Goal: Task Accomplishment & Management: Manage account settings

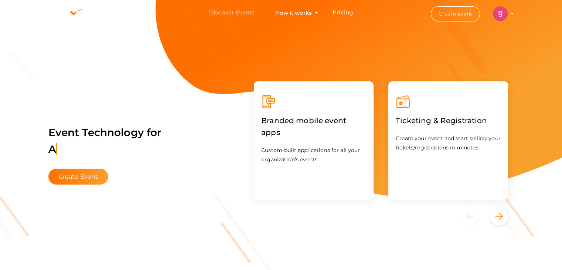
click at [234, 11] on link "Discover Events" at bounding box center [231, 13] width 45 height 14
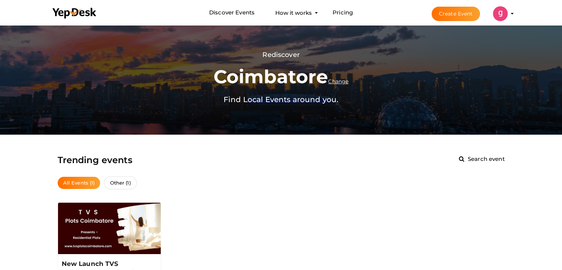
click at [454, 11] on button "Create Event" at bounding box center [455, 14] width 49 height 14
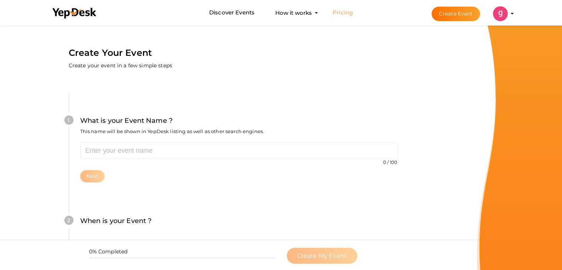
click at [341, 12] on link "Pricing" at bounding box center [342, 13] width 20 height 14
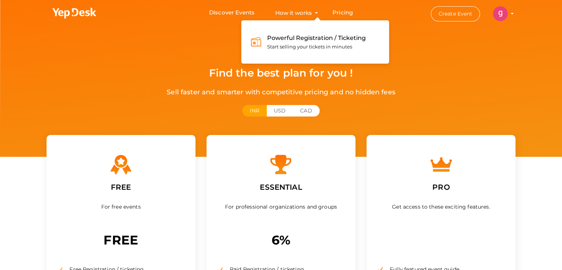
click at [296, 14] on button "How it works Powerful Registration / Ticketing Start selling your tickets in mi…" at bounding box center [293, 13] width 41 height 14
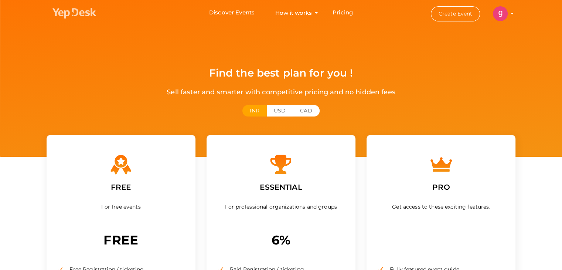
click at [73, 10] on icon at bounding box center [74, 13] width 44 height 11
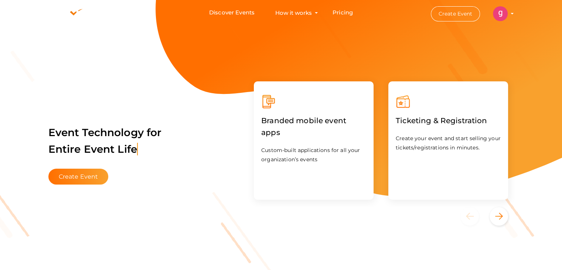
click at [510, 13] on li "Create Event greenenergy awards [EMAIL_ADDRESS][DOMAIN_NAME] Personal Profile M…" at bounding box center [465, 13] width 99 height 27
click at [502, 13] on img at bounding box center [500, 13] width 15 height 15
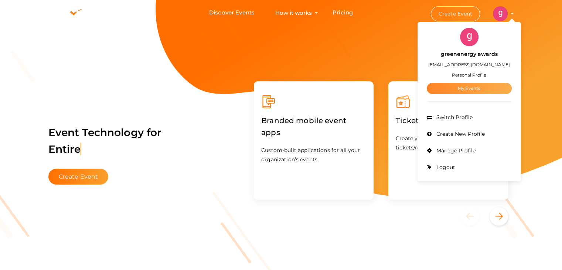
click at [468, 88] on link "My Events" at bounding box center [469, 88] width 85 height 11
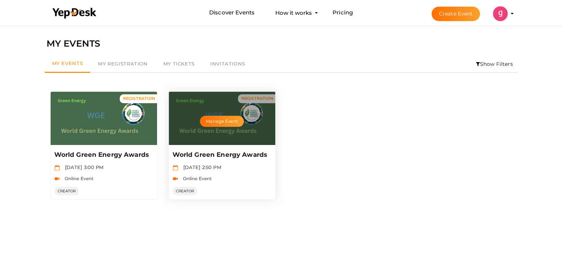
click at [204, 167] on span "[DATE] 2:50 PM" at bounding box center [200, 167] width 42 height 6
drag, startPoint x: 204, startPoint y: 167, endPoint x: 225, endPoint y: 189, distance: 30.3
click at [225, 189] on div "World Green Energy Awards [DATE] 2:50 PM Online Event CREATOR Manage Event" at bounding box center [222, 172] width 106 height 54
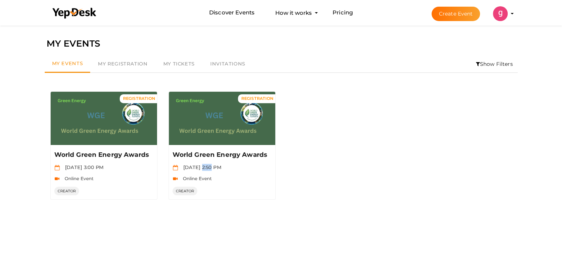
click at [308, 167] on div "REGISTRATION Manage Event World Green Energy Awards [DATE] 3:00 PM Online Event…" at bounding box center [281, 145] width 473 height 119
click at [123, 60] on link "My Registration" at bounding box center [122, 63] width 65 height 17
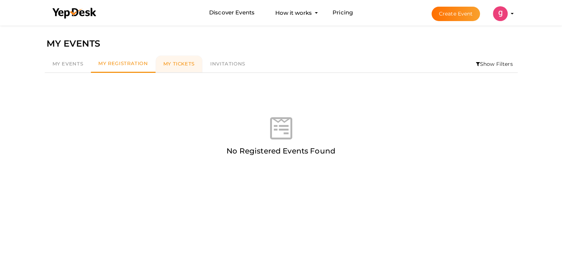
click at [176, 68] on link "My Tickets" at bounding box center [178, 63] width 47 height 17
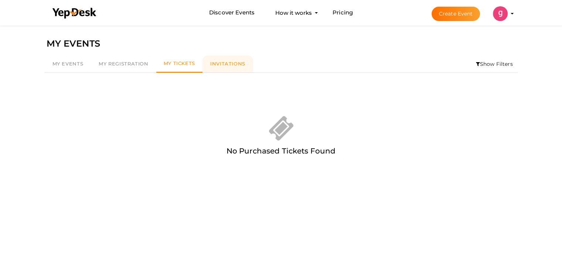
click at [218, 67] on link "Invitations" at bounding box center [227, 63] width 51 height 17
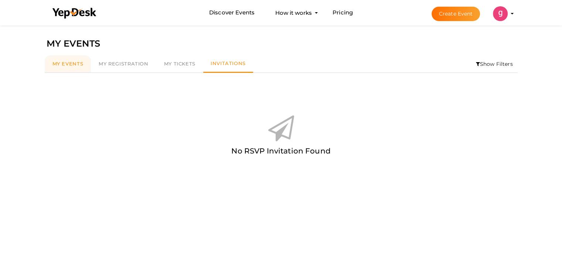
click at [65, 60] on link "My Events" at bounding box center [68, 63] width 47 height 17
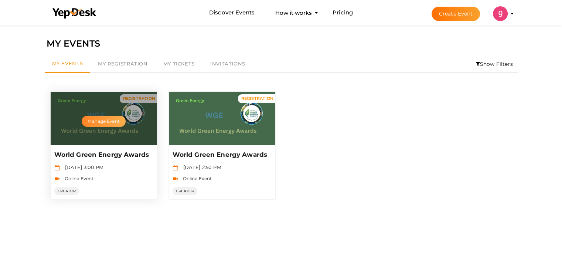
click at [90, 122] on button "Manage Event" at bounding box center [104, 121] width 44 height 11
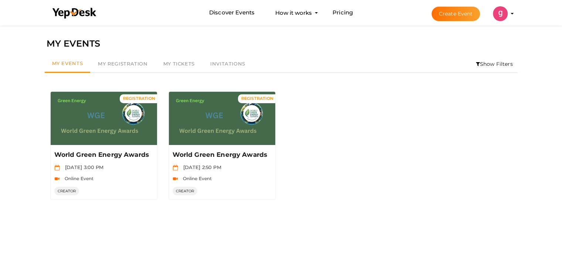
click at [508, 11] on button "greenenergy awards [EMAIL_ADDRESS][DOMAIN_NAME] Personal Profile My Events Admi…" at bounding box center [499, 14] width 19 height 16
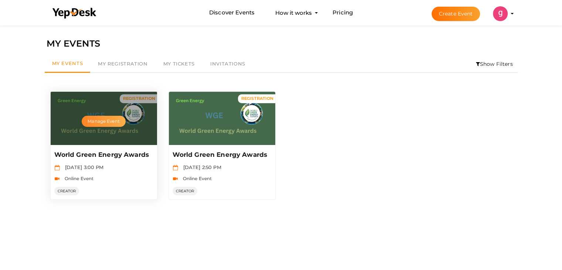
click at [96, 120] on button "Manage Event" at bounding box center [104, 121] width 44 height 11
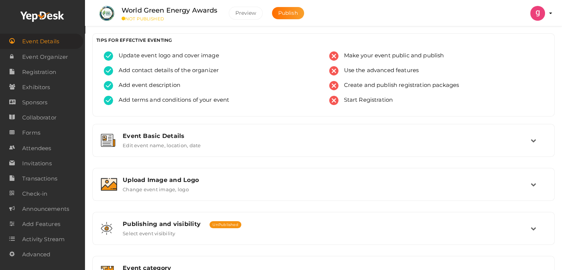
click at [359, 51] on div "TIPS FOR EFFECTIVE EVENTING" at bounding box center [323, 43] width 461 height 18
click at [358, 57] on span "Make your event public and publish" at bounding box center [391, 55] width 106 height 9
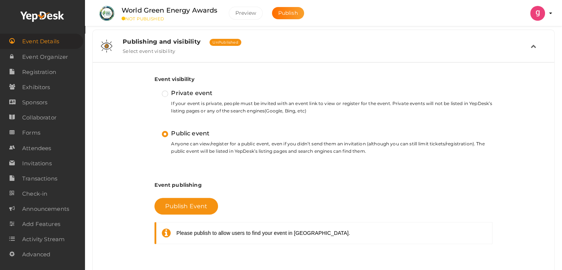
scroll to position [272, 0]
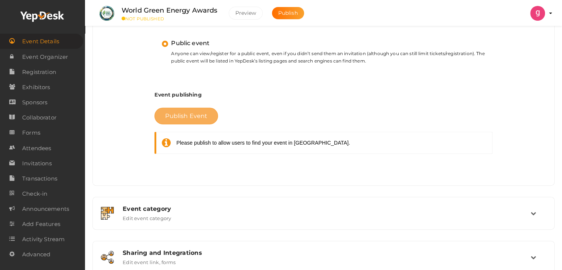
click at [188, 112] on span "Publish Event" at bounding box center [186, 115] width 42 height 7
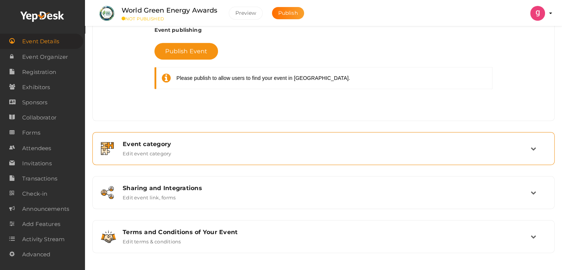
scroll to position [337, 0]
click at [205, 147] on div "Event category Edit event category" at bounding box center [323, 148] width 413 height 16
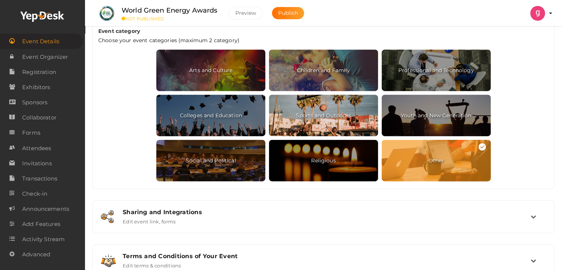
scroll to position [244, 0]
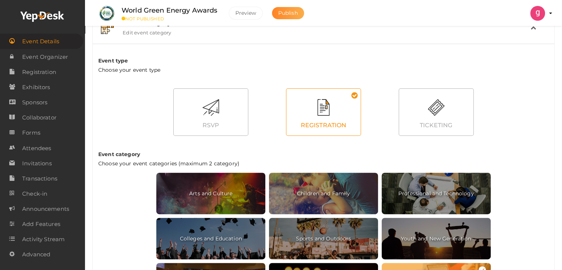
click at [300, 14] on button "Publish" at bounding box center [288, 13] width 32 height 12
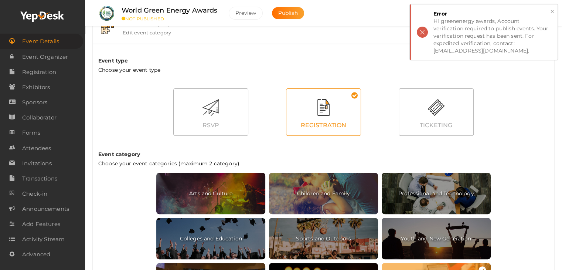
click at [426, 34] on div "× Error Hi greenenergy awards, Account verification required to publish events.…" at bounding box center [484, 31] width 148 height 55
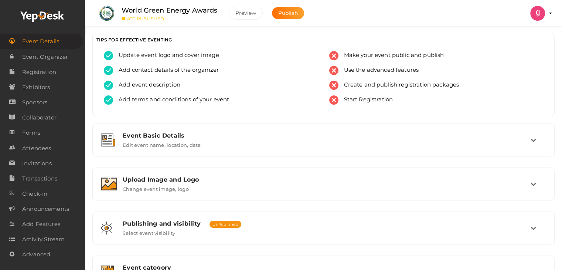
scroll to position [0, 0]
